Goal: Task Accomplishment & Management: Manage account settings

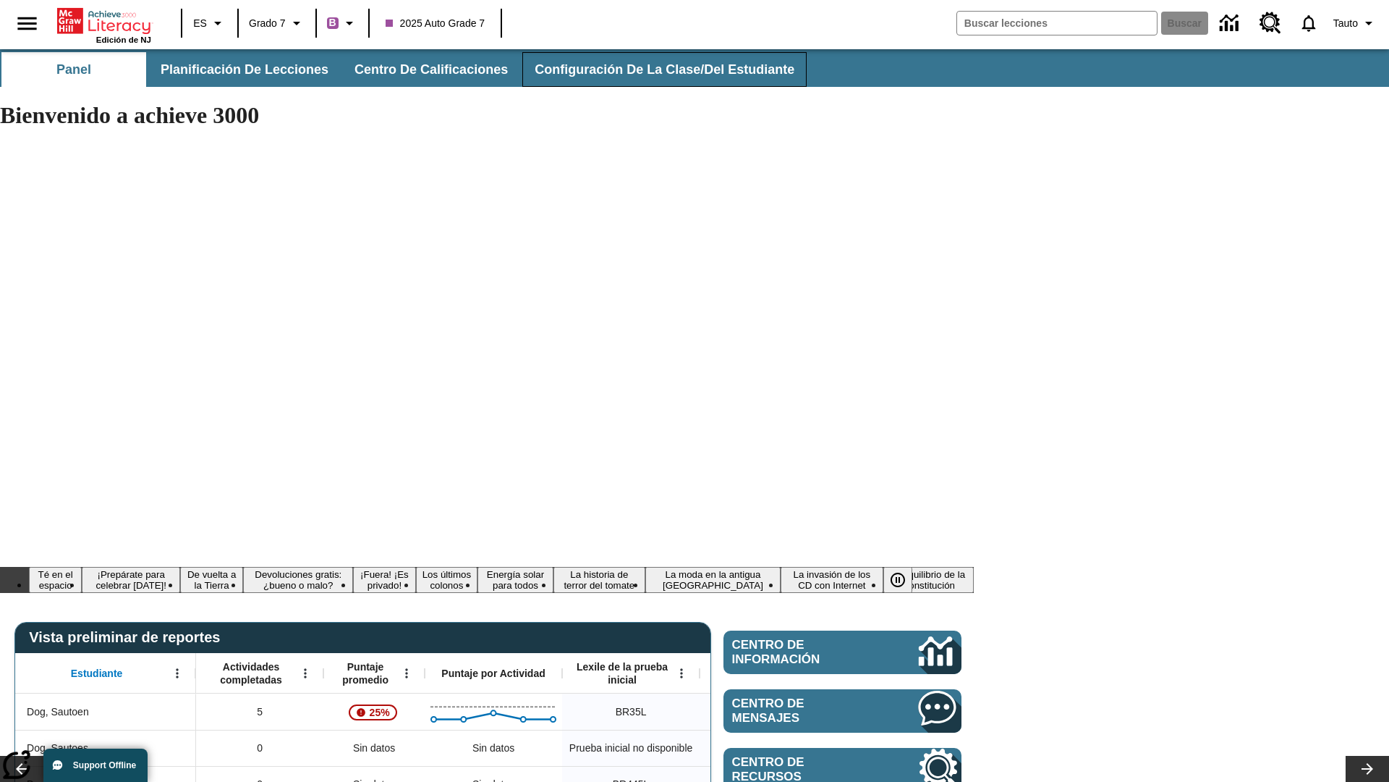
click at [655, 69] on span "Configuración de la clase/del estudiante" at bounding box center [665, 70] width 260 height 17
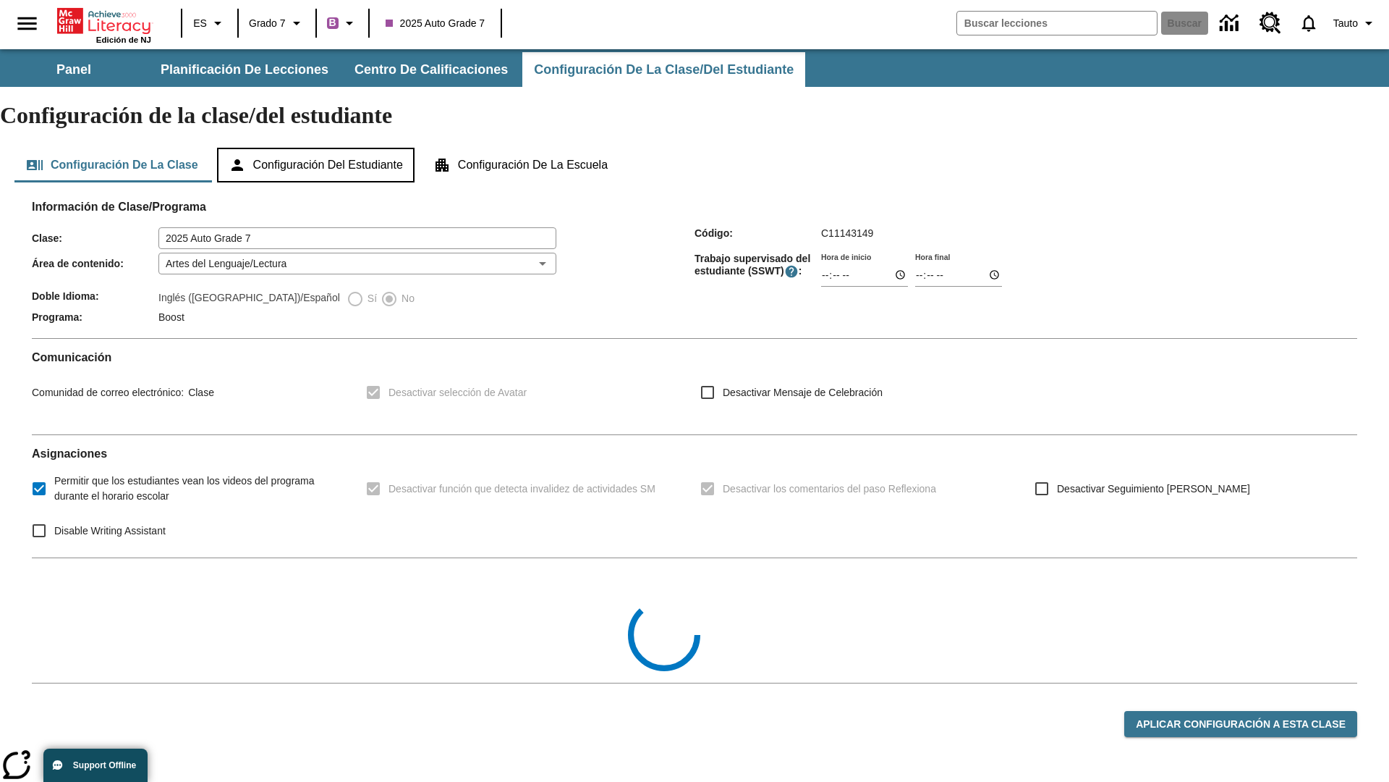
click at [323, 148] on button "Configuración del estudiante" at bounding box center [316, 165] width 198 height 35
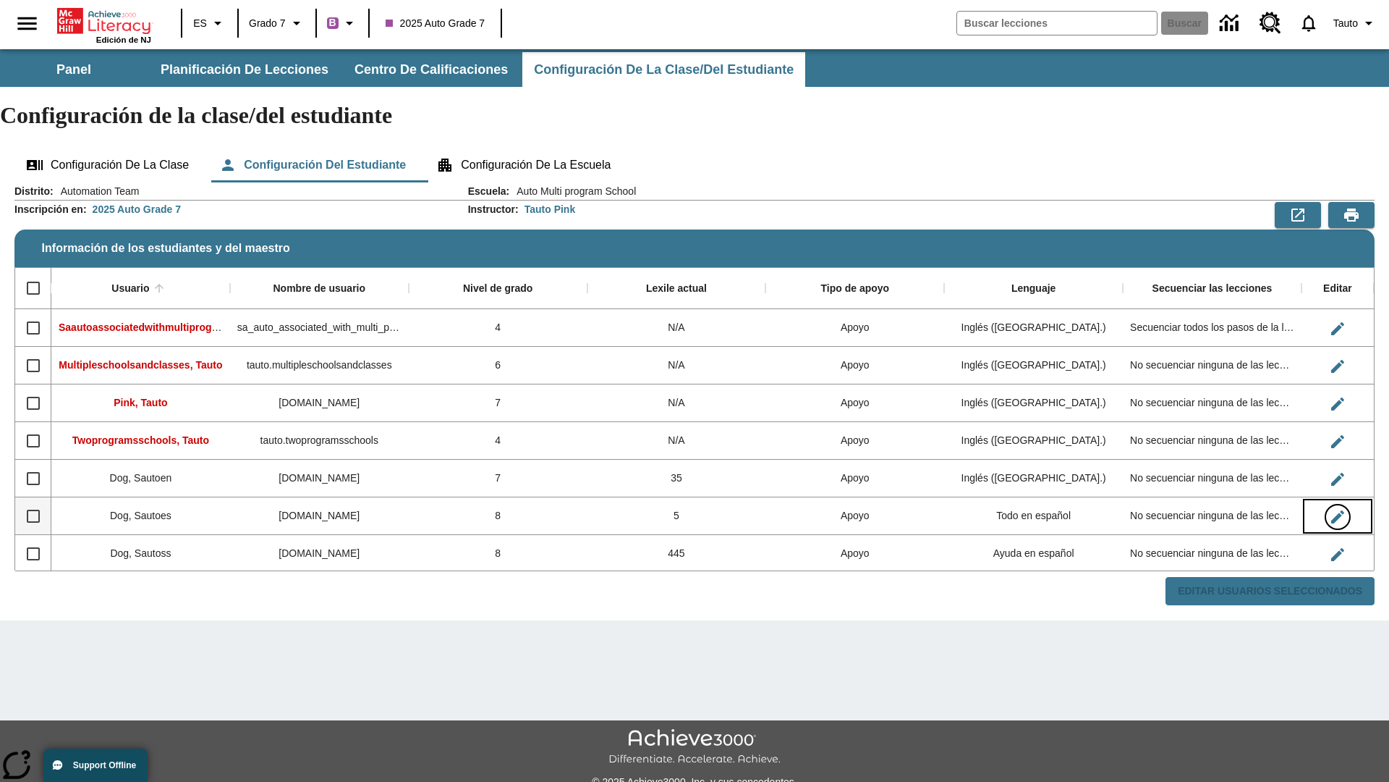
click at [1337, 510] on icon "Editar Usuario" at bounding box center [1338, 516] width 13 height 13
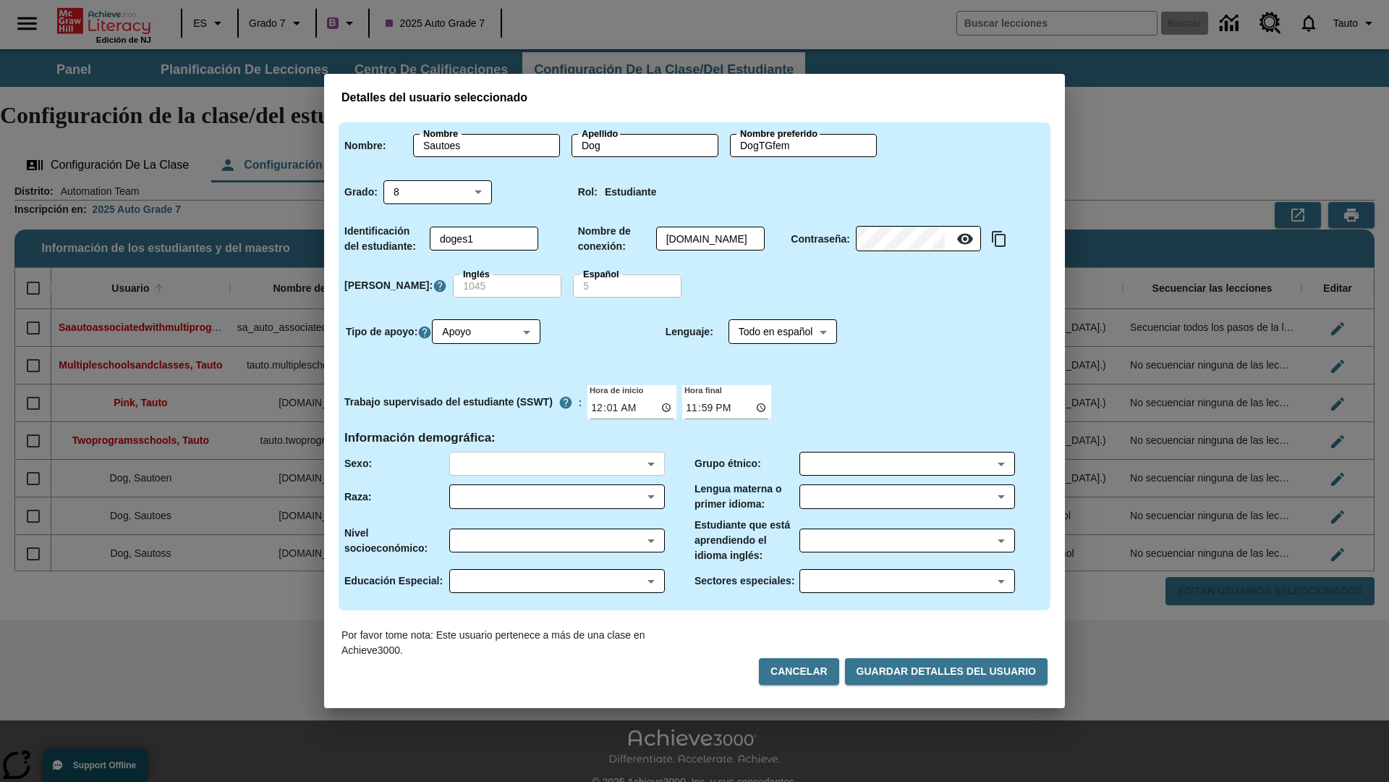
click at [557, 463] on body "Saltar al contenido principal Edición de NJ ES Grado 7 B 2025 Auto Grade 7 Busc…" at bounding box center [694, 431] width 1389 height 764
click at [557, 496] on body "Saltar al contenido principal Edición de NJ ES Grado 7 B 2025 Auto Grade 7 Busc…" at bounding box center [694, 431] width 1389 height 764
click at [557, 540] on body "Saltar al contenido principal Edición de NJ ES Grado 7 B 2025 Auto Grade 7 Busc…" at bounding box center [694, 431] width 1389 height 764
click at [557, 580] on body "Saltar al contenido principal Edición de NJ ES Grado 7 B 2025 Auto Grade 7 Busc…" at bounding box center [694, 431] width 1389 height 764
click at [907, 463] on body "Saltar al contenido principal Edición de NJ ES Grado 7 B 2025 Auto Grade 7 Busc…" at bounding box center [694, 431] width 1389 height 764
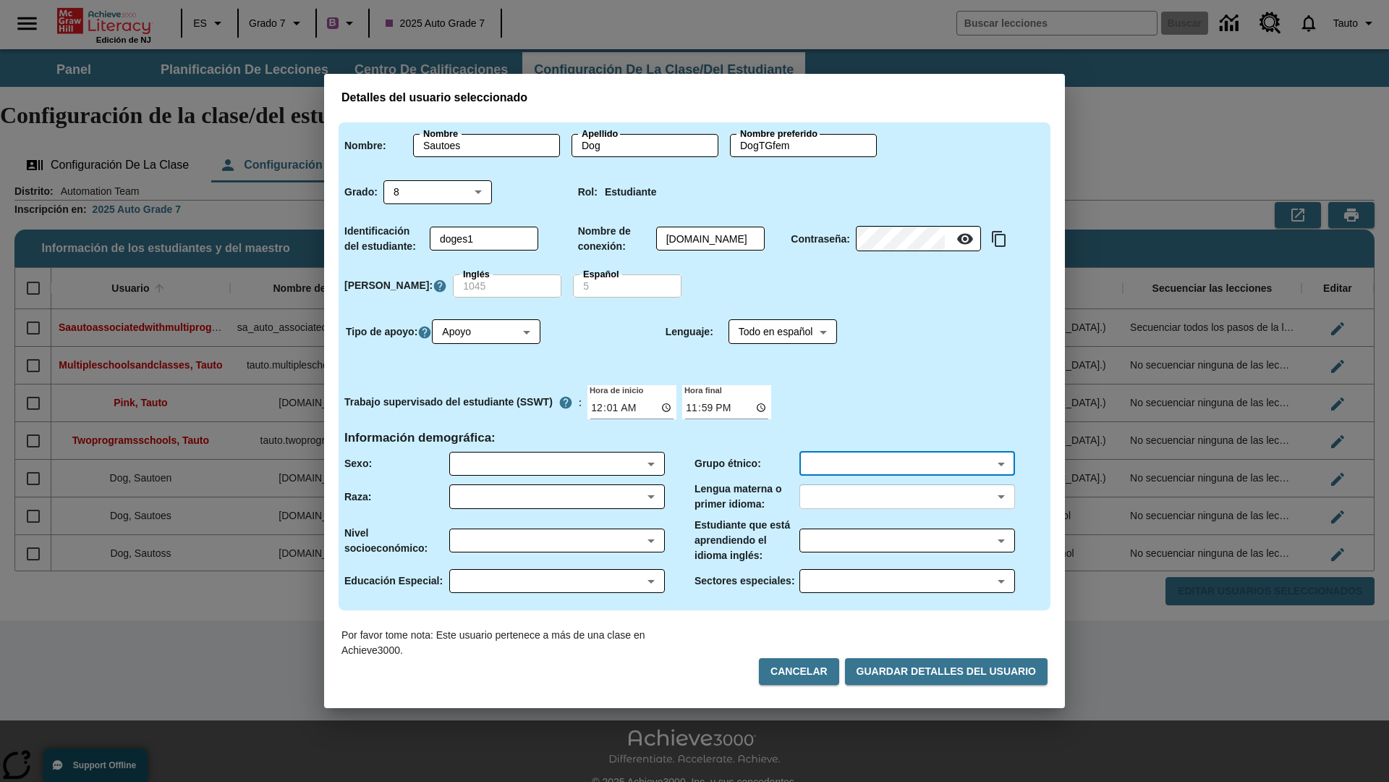
click at [907, 496] on body "Saltar al contenido principal Edición de NJ ES Grado 7 B 2025 Auto Grade 7 Busc…" at bounding box center [694, 431] width 1389 height 764
click at [907, 540] on body "Saltar al contenido principal Edición de NJ ES Grado 7 B 2025 Auto Grade 7 Busc…" at bounding box center [694, 431] width 1389 height 764
click at [907, 580] on body "Saltar al contenido principal Edición de NJ ES Grado 7 B 2025 Auto Grade 7 Busc…" at bounding box center [694, 431] width 1389 height 764
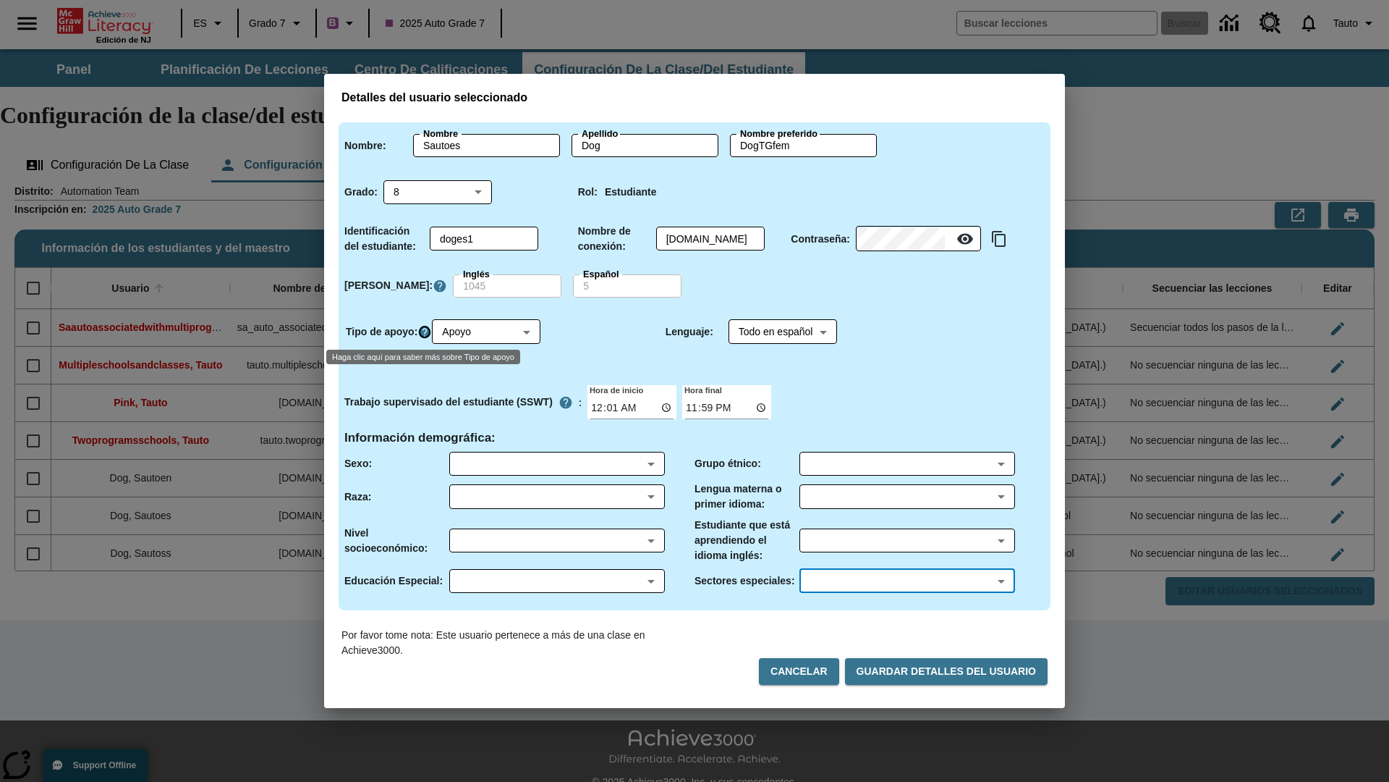
click at [427, 331] on icon "Haga clic aquí para saber más sobre Tipo de apoyo" at bounding box center [425, 332] width 14 height 14
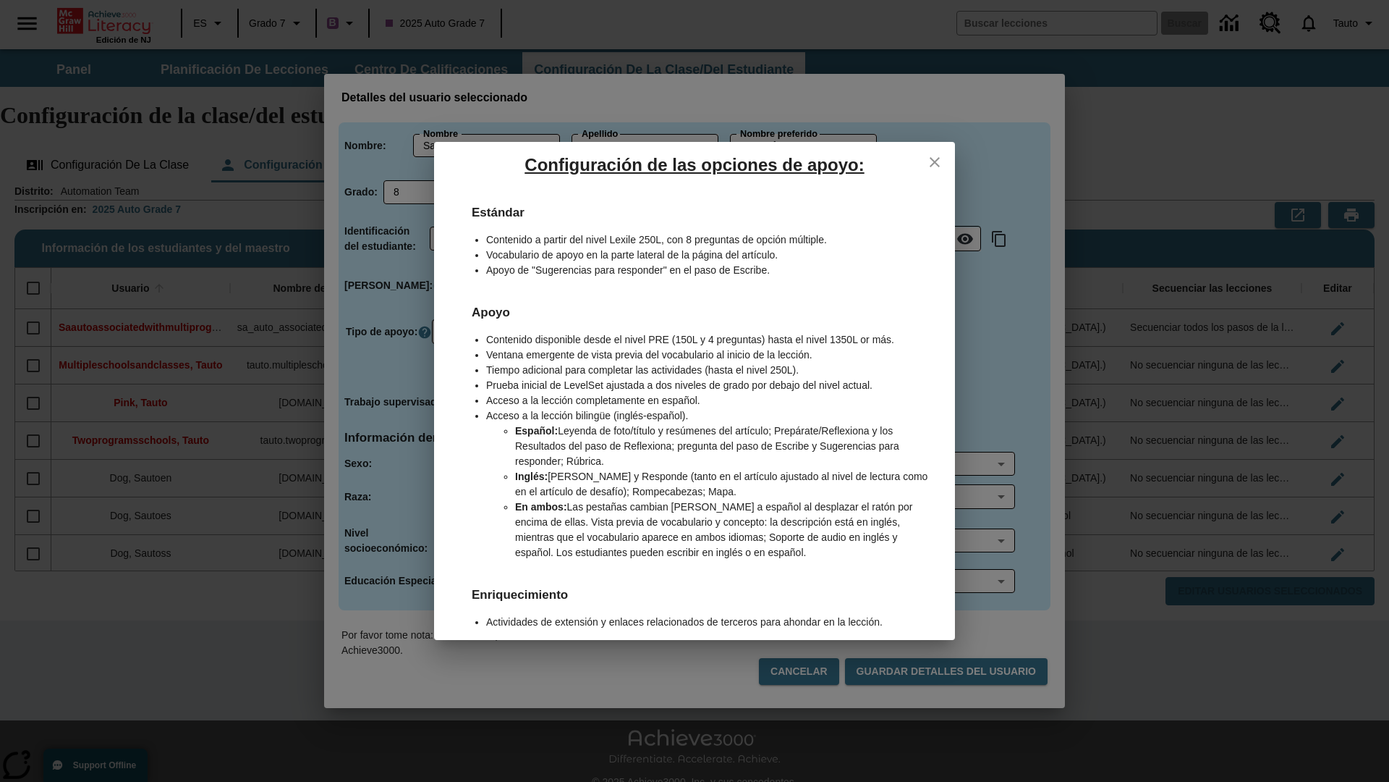
click at [935, 161] on icon "close" at bounding box center [935, 162] width 10 height 10
